Goal: Transaction & Acquisition: Purchase product/service

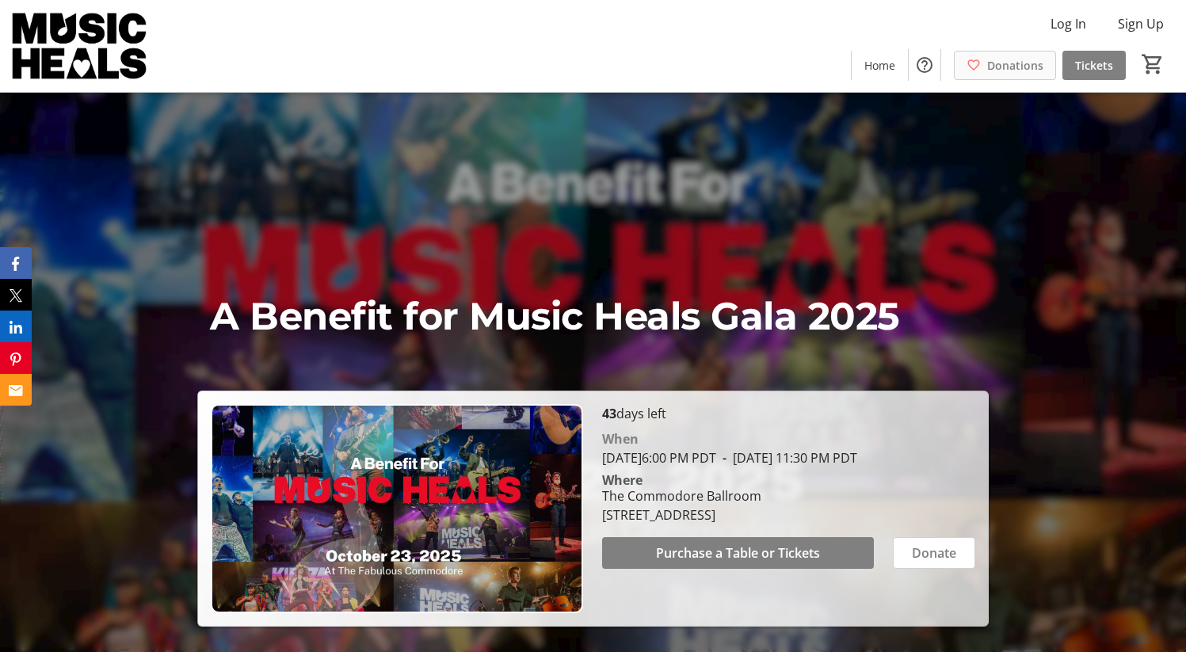
click at [1004, 63] on span "Donations" at bounding box center [1015, 65] width 56 height 17
